Goal: Find specific page/section: Find specific page/section

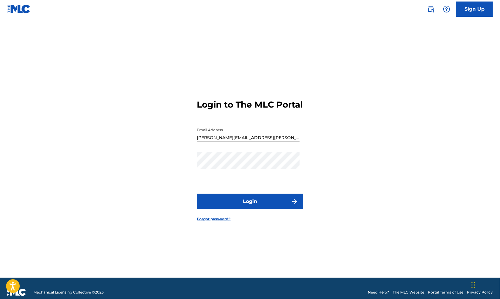
click at [252, 204] on button "Login" at bounding box center [250, 201] width 106 height 15
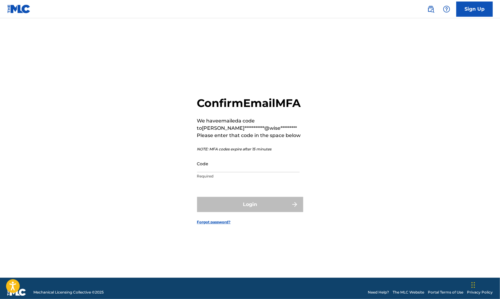
click at [211, 172] on input "Code" at bounding box center [248, 163] width 103 height 17
paste input "267501"
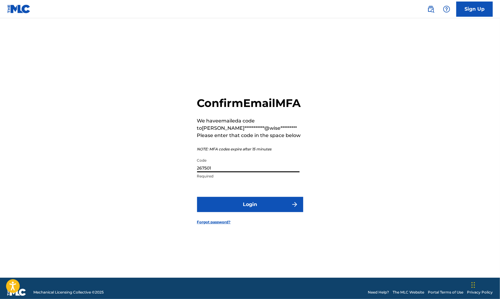
type input "267501"
click at [241, 208] on button "Login" at bounding box center [250, 204] width 106 height 15
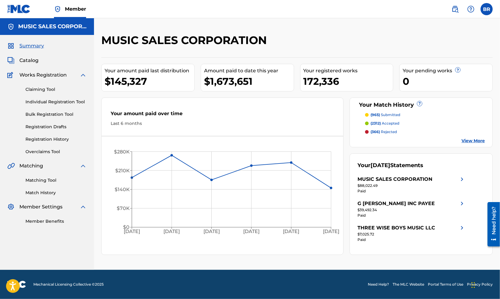
click at [45, 89] on link "Claiming Tool" at bounding box center [55, 89] width 61 height 6
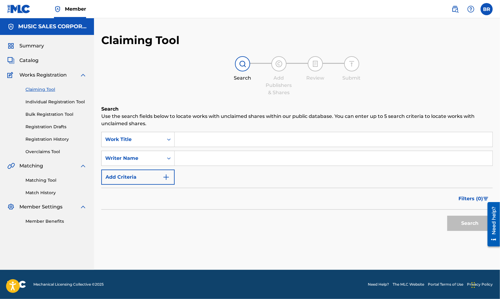
click at [181, 137] on input "Search Form" at bounding box center [334, 139] width 318 height 15
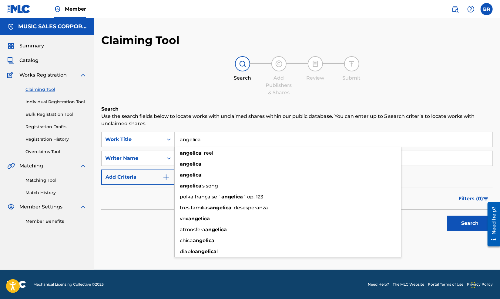
type input "angelica"
click at [188, 101] on div "Claiming Tool Search Add Publishers & Shares Review Submit Search Use the searc…" at bounding box center [297, 148] width 392 height 231
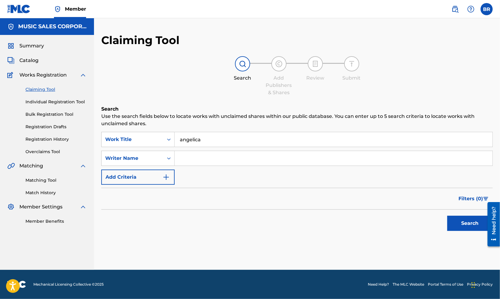
click at [187, 157] on input "Search Form" at bounding box center [334, 158] width 318 height 15
type input "[PERSON_NAME]"
click at [469, 221] on button "Search" at bounding box center [470, 222] width 46 height 15
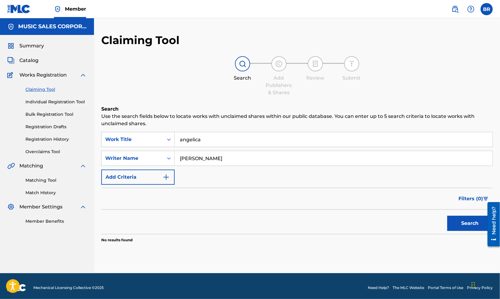
click at [40, 150] on link "Overclaims Tool" at bounding box center [55, 151] width 61 height 6
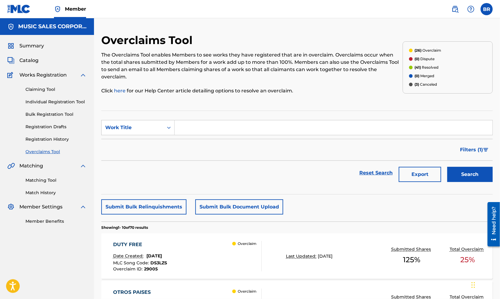
click at [196, 120] on input "Search Form" at bounding box center [334, 127] width 318 height 15
type input "angelica"
click at [461, 167] on button "Search" at bounding box center [470, 174] width 46 height 15
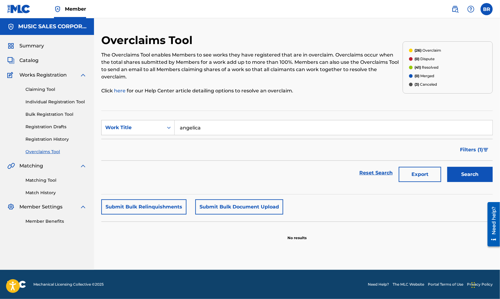
click at [56, 101] on link "Individual Registration Tool" at bounding box center [55, 102] width 61 height 6
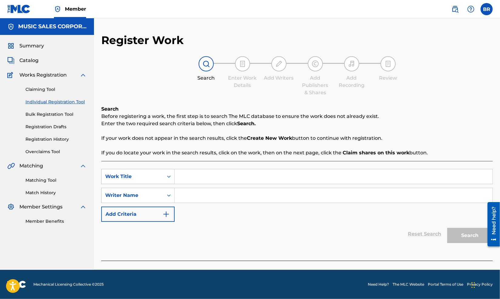
click at [49, 89] on link "Claiming Tool" at bounding box center [55, 89] width 61 height 6
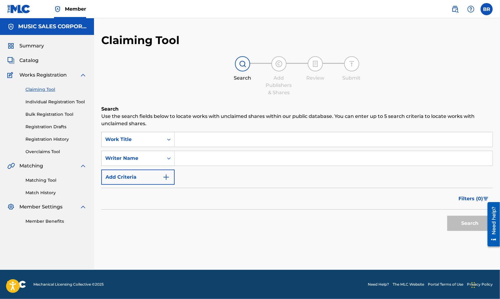
click at [32, 61] on span "Catalog" at bounding box center [28, 60] width 19 height 7
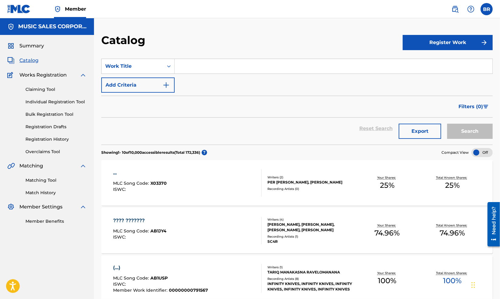
click at [199, 65] on input "Search Form" at bounding box center [334, 66] width 318 height 15
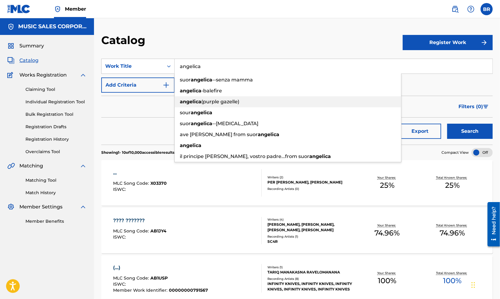
click at [209, 101] on span "(purple gazelle)" at bounding box center [220, 102] width 38 height 6
type input "[PERSON_NAME] (purple gazelle)"
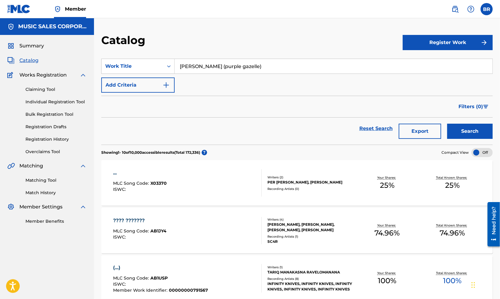
click at [470, 129] on button "Search" at bounding box center [470, 130] width 46 height 15
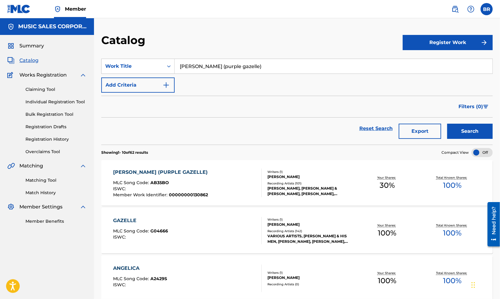
click at [231, 187] on div "[PERSON_NAME] (PURPLE GAZELLE) MLC Song Code : AB35BO ISWC : Member Work Identi…" at bounding box center [187, 182] width 149 height 29
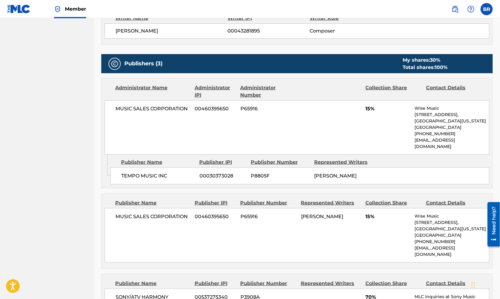
scroll to position [121, 0]
